Goal: Information Seeking & Learning: Learn about a topic

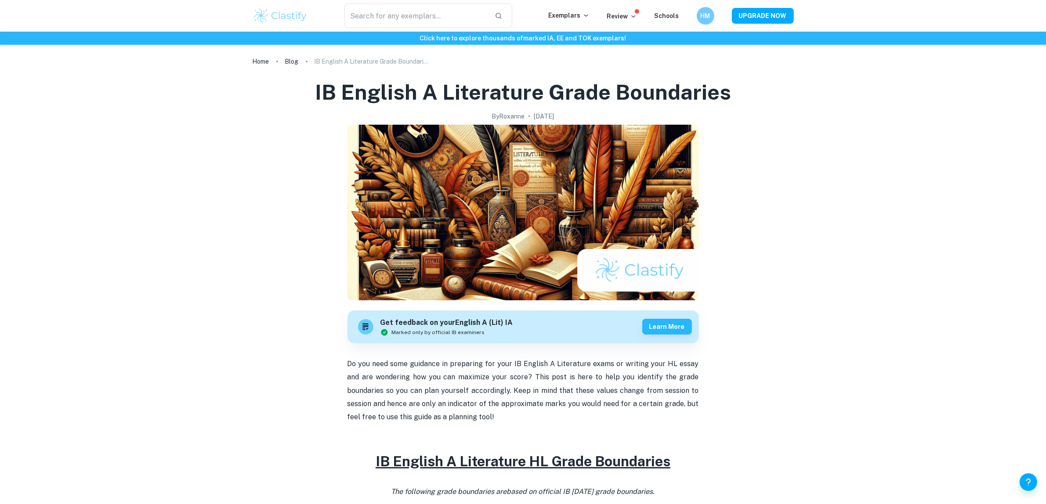
click at [578, 22] on div "​ Exemplars Review Schools HM UPGRADE NOW" at bounding box center [523, 16] width 562 height 25
click at [583, 16] on p "Exemplars" at bounding box center [569, 16] width 41 height 10
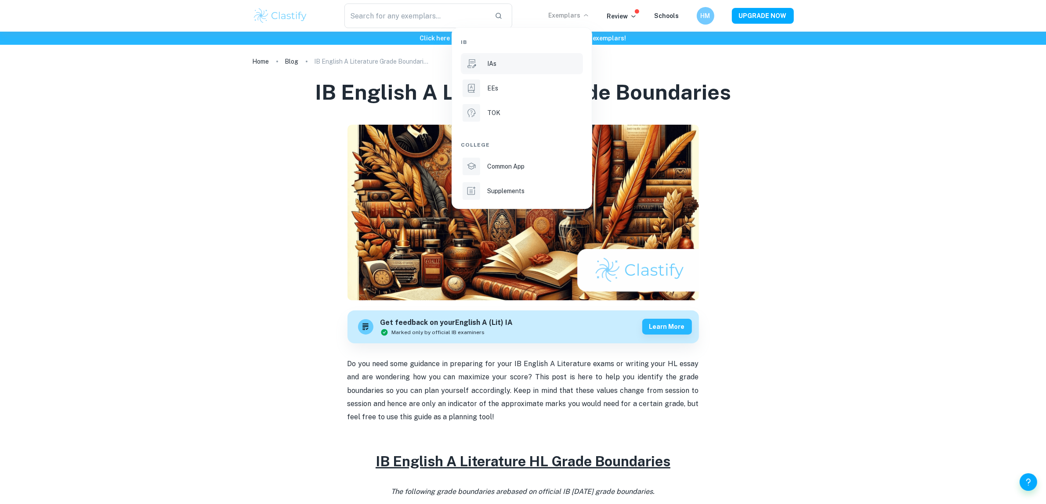
click at [506, 60] on div "IAs" at bounding box center [534, 64] width 94 height 10
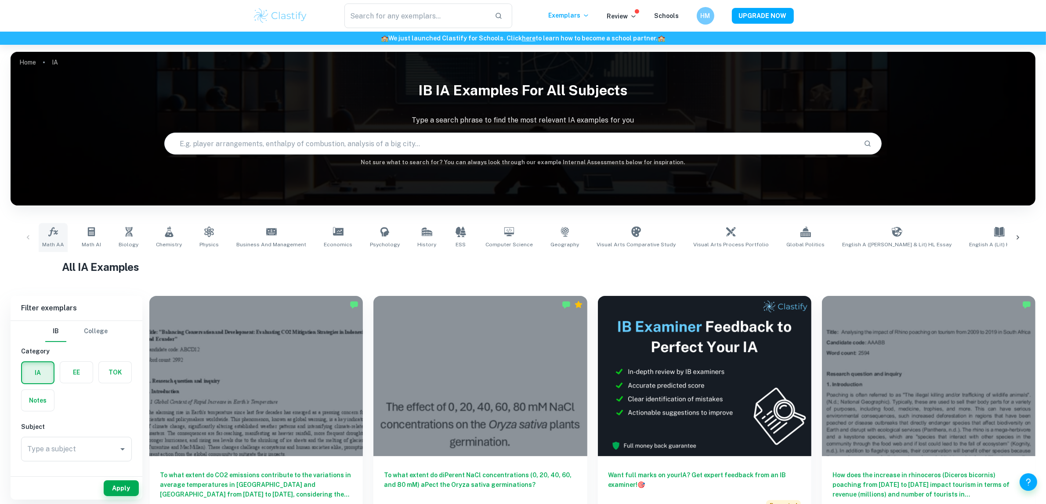
click at [50, 245] on span "Math AA" at bounding box center [53, 245] width 22 height 8
drag, startPoint x: 44, startPoint y: 245, endPoint x: 45, endPoint y: 269, distance: 24.6
drag, startPoint x: 45, startPoint y: 269, endPoint x: 28, endPoint y: 272, distance: 17.4
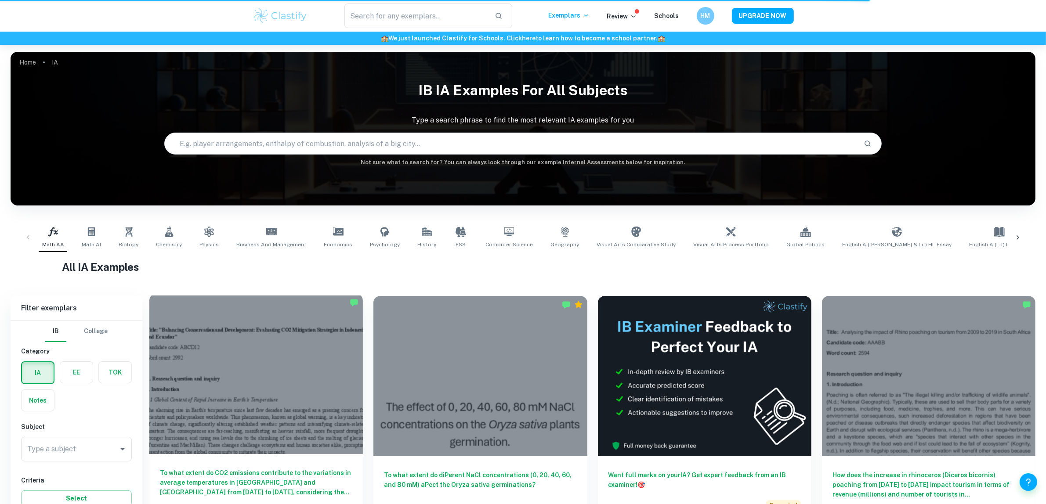
scroll to position [220, 0]
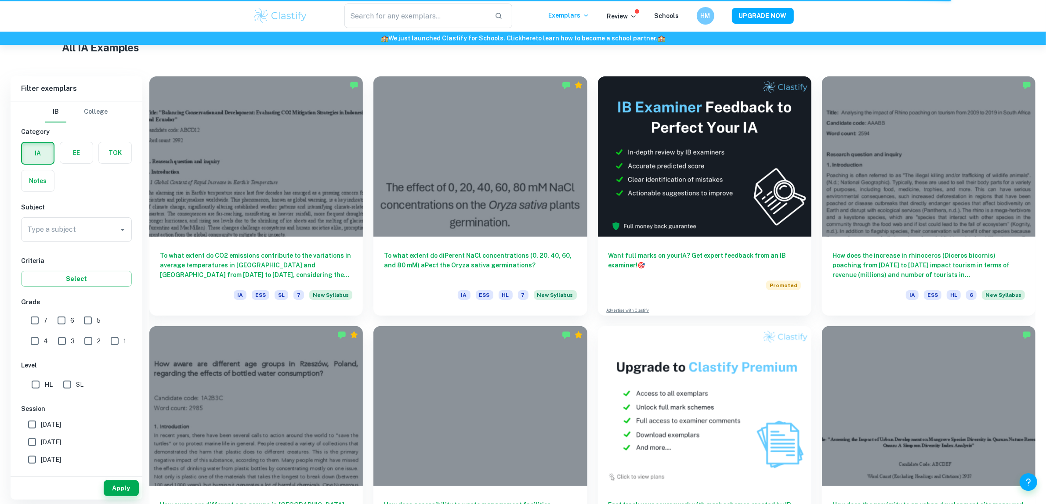
drag, startPoint x: 215, startPoint y: 361, endPoint x: 206, endPoint y: 62, distance: 298.8
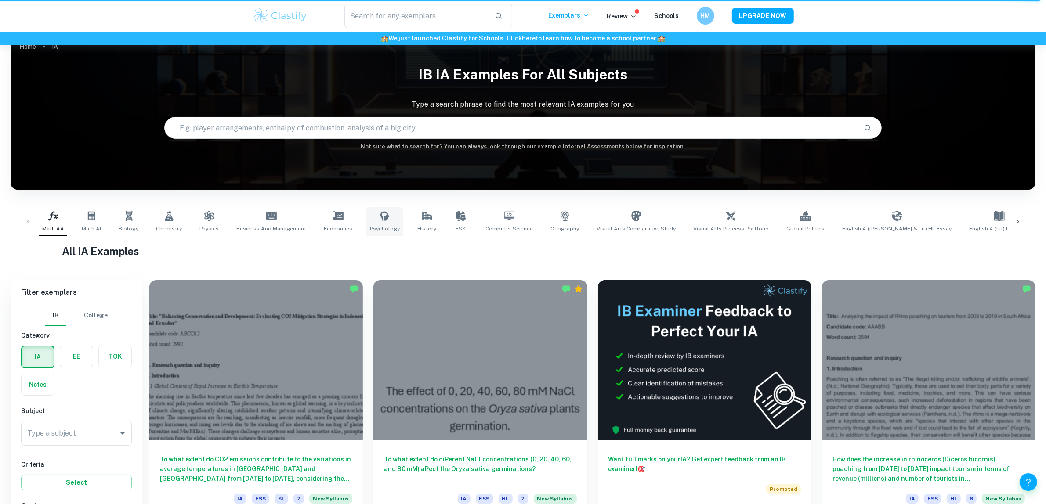
scroll to position [0, 0]
